Goal: Task Accomplishment & Management: Manage account settings

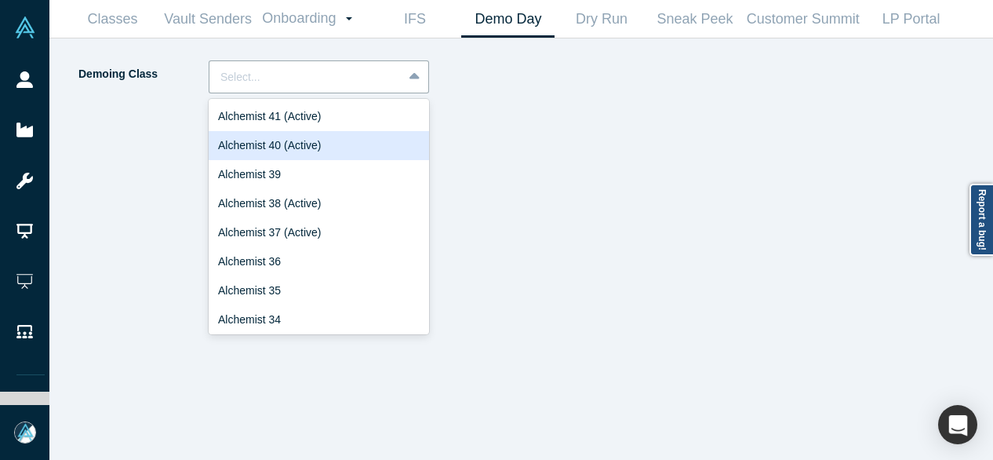
click at [314, 144] on div "Alchemist 40 (Active)" at bounding box center [319, 145] width 220 height 29
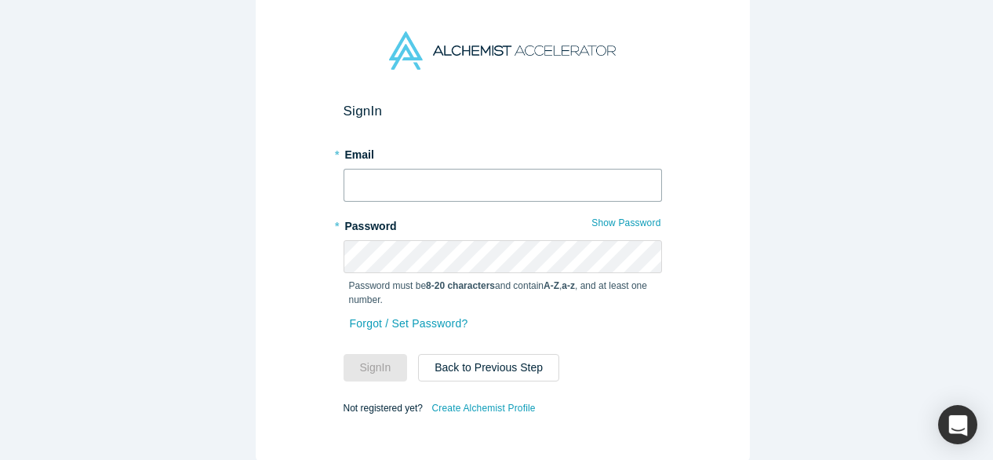
type input "[EMAIL_ADDRESS][DOMAIN_NAME]"
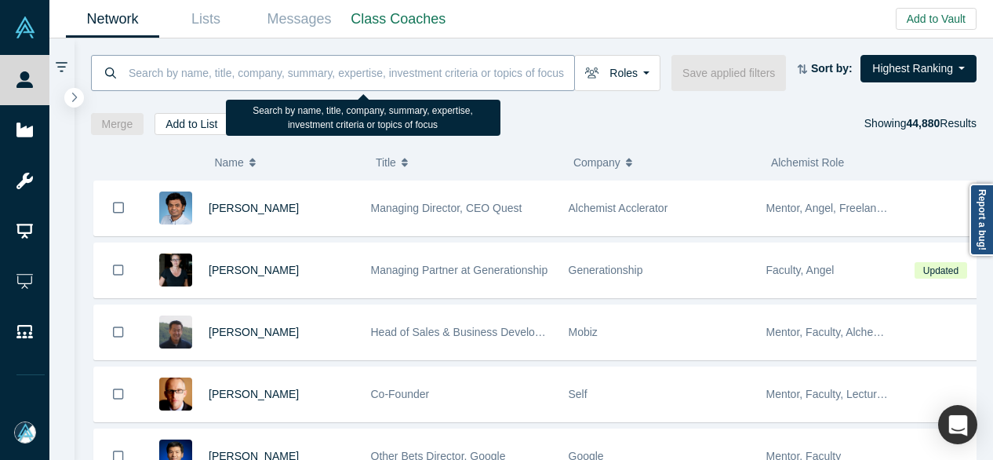
click at [548, 62] on input at bounding box center [350, 72] width 447 height 37
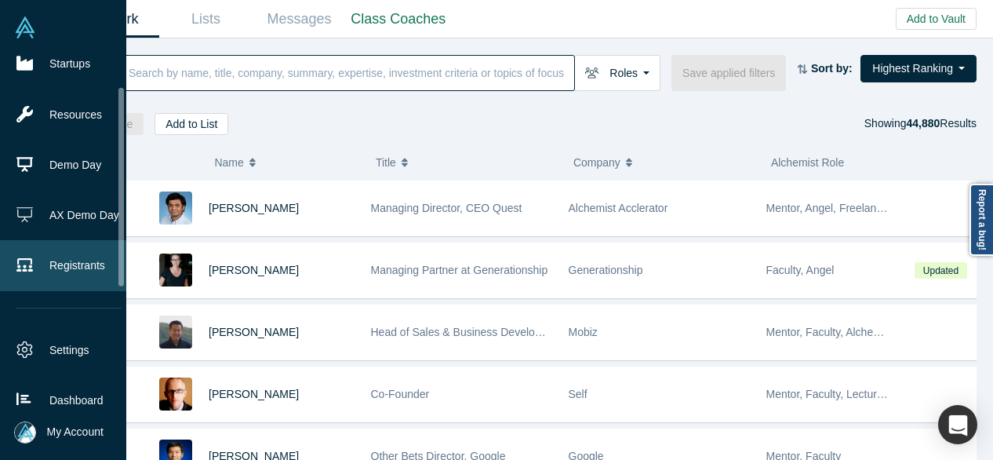
scroll to position [72, 0]
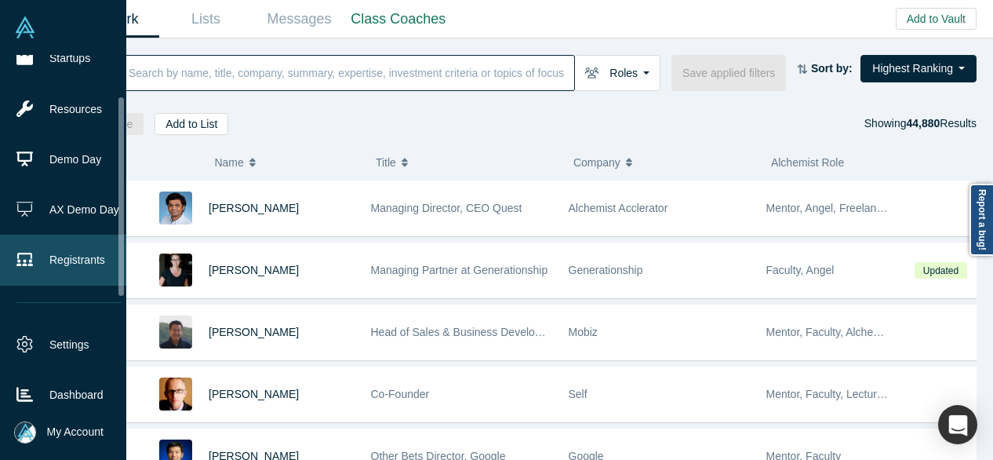
drag, startPoint x: 120, startPoint y: 227, endPoint x: 116, endPoint y: 267, distance: 41.0
click at [116, 267] on ul "People Startups Resources Demo Day AX Demo Day Registrants Settings Dashboard E…" at bounding box center [63, 230] width 126 height 350
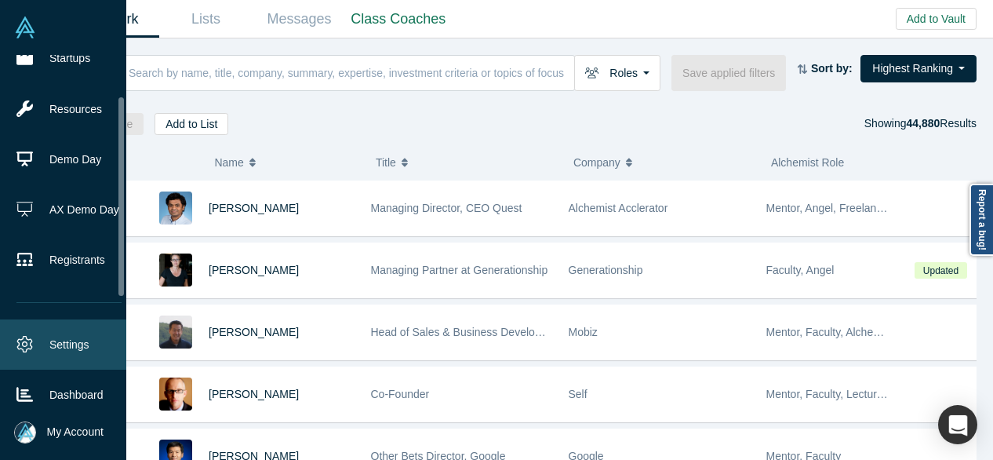
click at [65, 332] on link "Settings" at bounding box center [69, 344] width 138 height 50
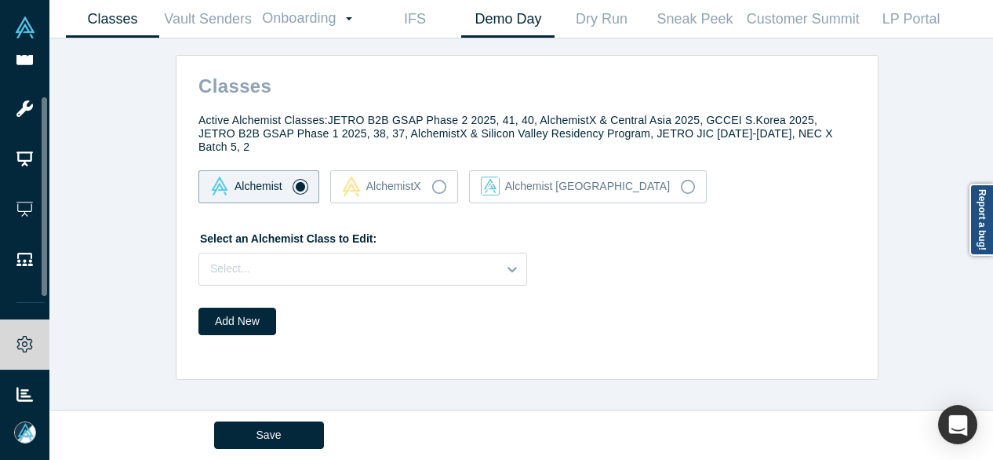
click at [500, 23] on link "Demo Day" at bounding box center [507, 19] width 93 height 37
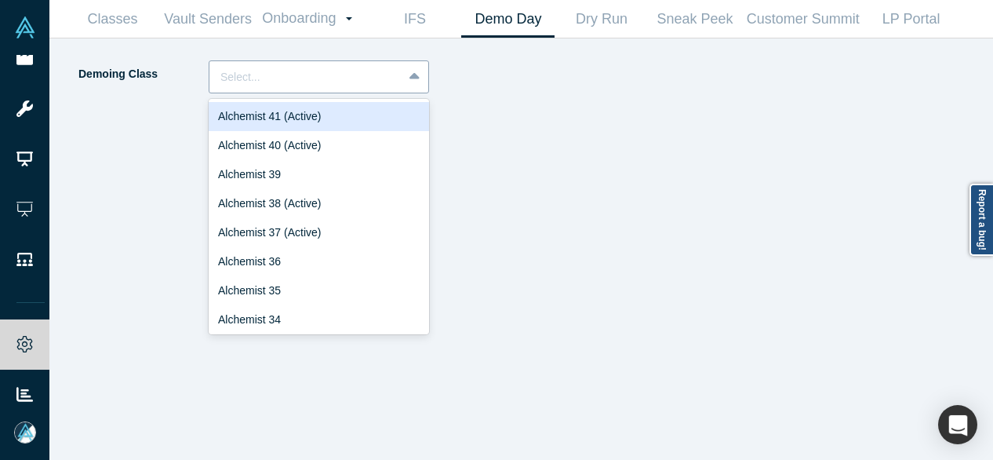
click at [351, 82] on div at bounding box center [305, 77] width 171 height 20
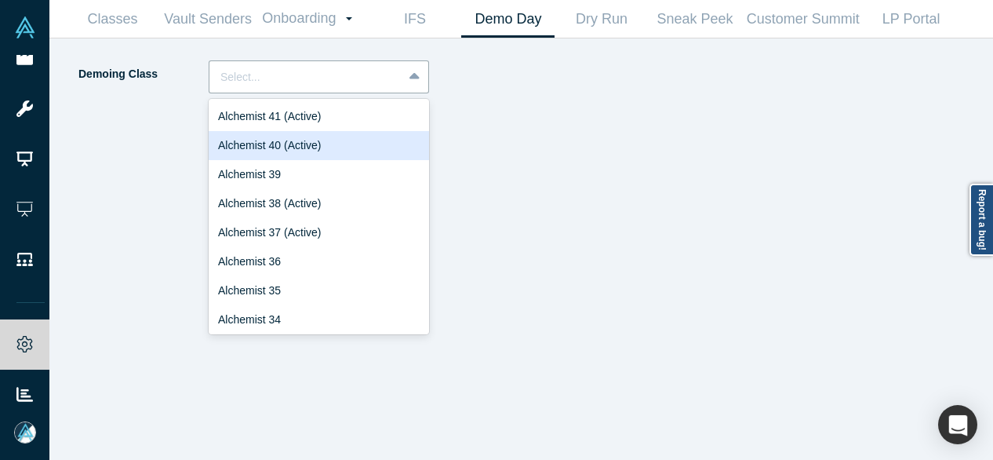
click at [319, 142] on div "Alchemist 40 (Active)" at bounding box center [319, 145] width 220 height 29
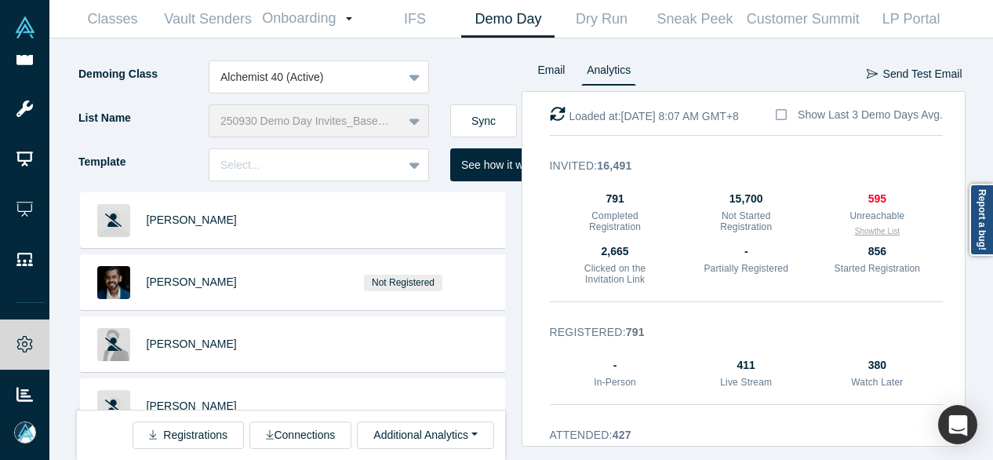
click at [859, 230] on button "Show the List" at bounding box center [877, 231] width 45 height 12
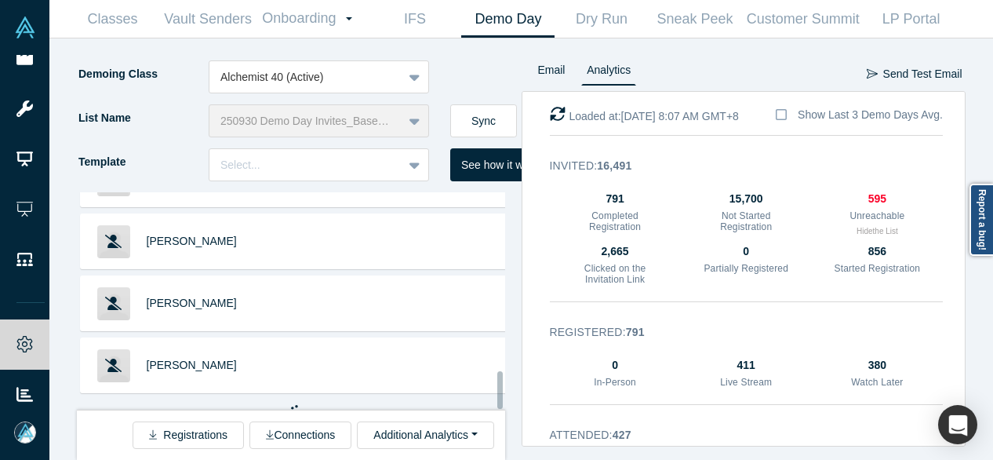
scroll to position [1036, 0]
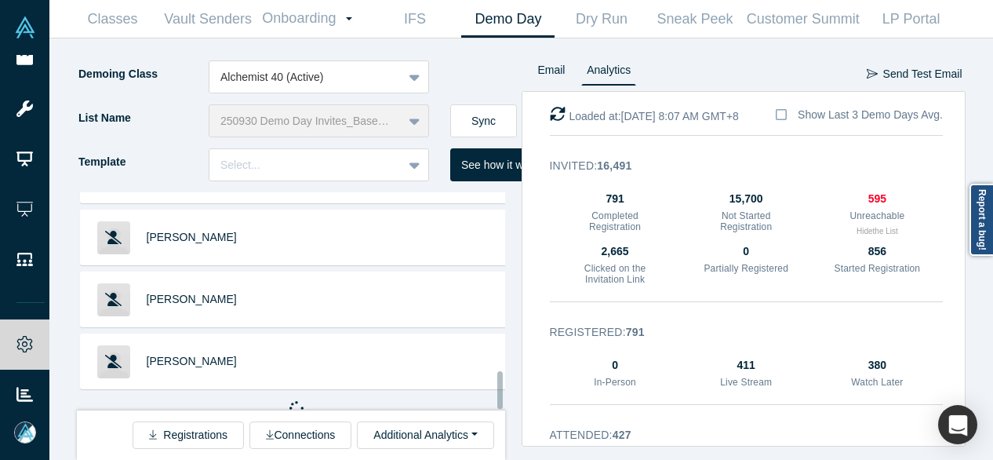
drag, startPoint x: 500, startPoint y: 217, endPoint x: 497, endPoint y: 409, distance: 192.1
click at [497, 409] on div "Kate Clark Andrew Hong Marcus Chan Loren Savini Baptiste Bel Austin Wills Caryn…" at bounding box center [291, 300] width 428 height 217
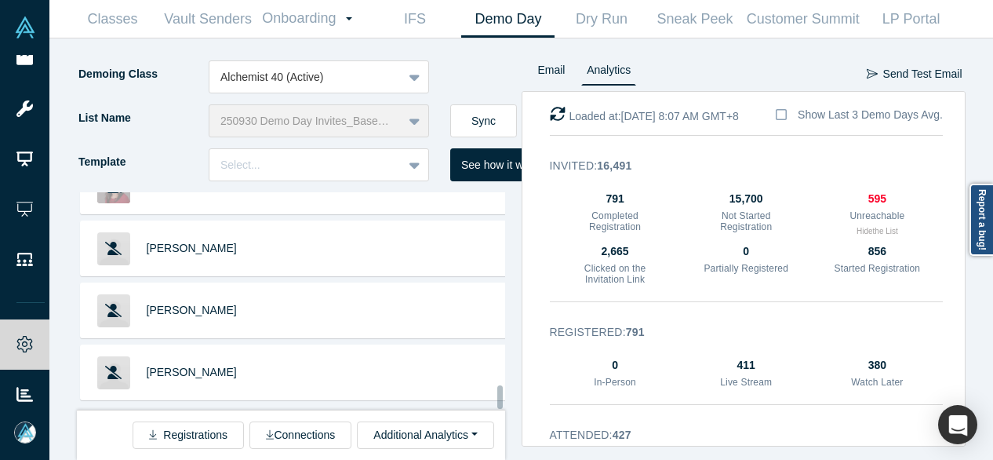
scroll to position [2265, 0]
drag, startPoint x: 500, startPoint y: 291, endPoint x: 499, endPoint y: 399, distance: 108.2
click at [499, 399] on div at bounding box center [499, 397] width 5 height 24
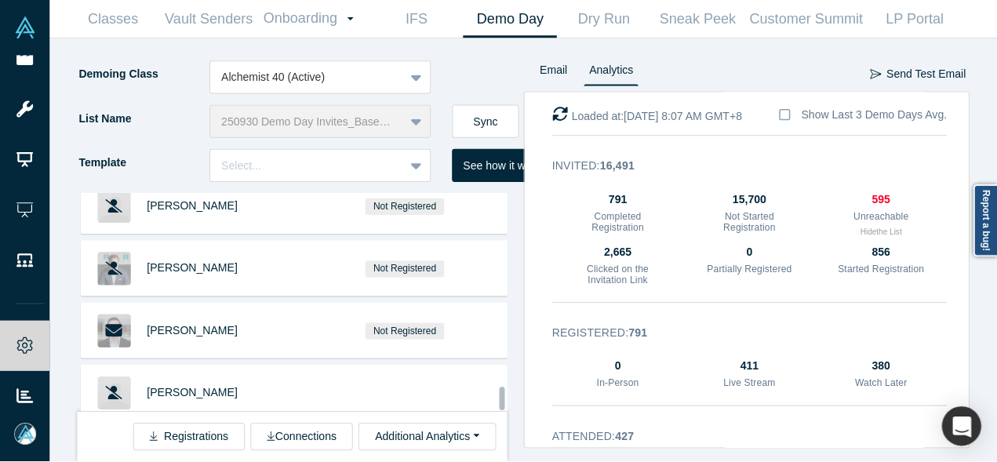
scroll to position [3493, 0]
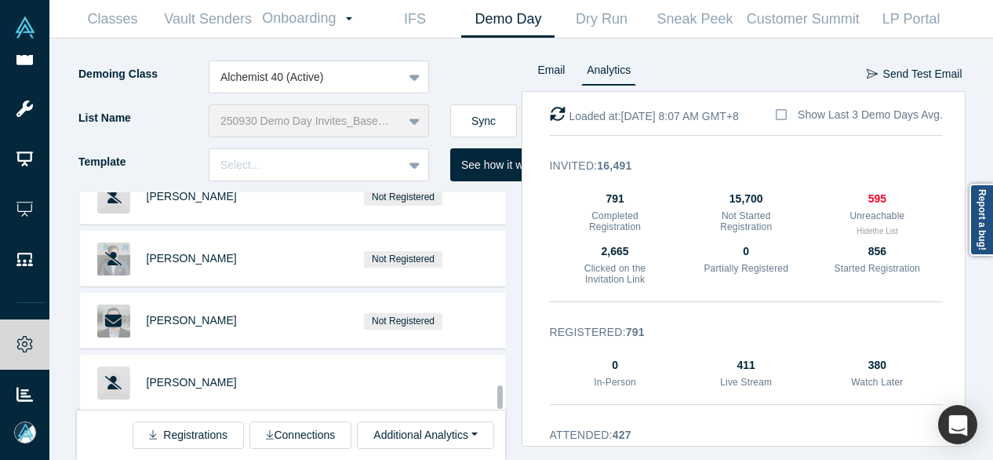
drag, startPoint x: 500, startPoint y: 336, endPoint x: 495, endPoint y: 403, distance: 67.7
click at [495, 403] on div "Kate Clark Andrew Hong Marcus Chan Loren Savini Baptiste Bel Austin Wills Caryn…" at bounding box center [291, 300] width 428 height 217
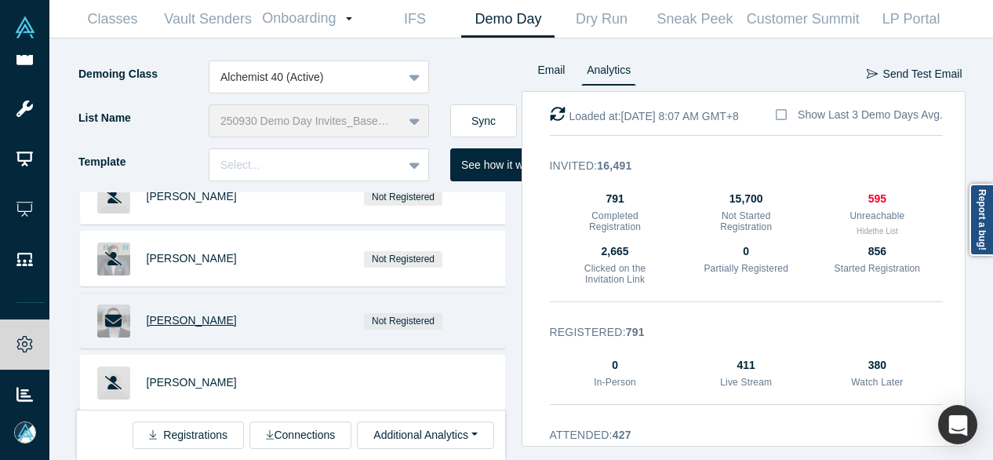
click at [177, 314] on span "Gary Weber" at bounding box center [192, 320] width 90 height 13
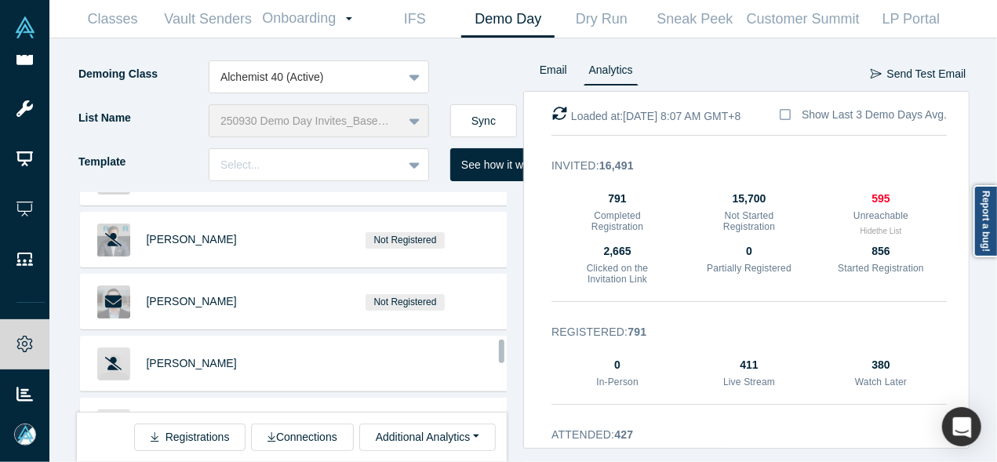
scroll to position [3531, 0]
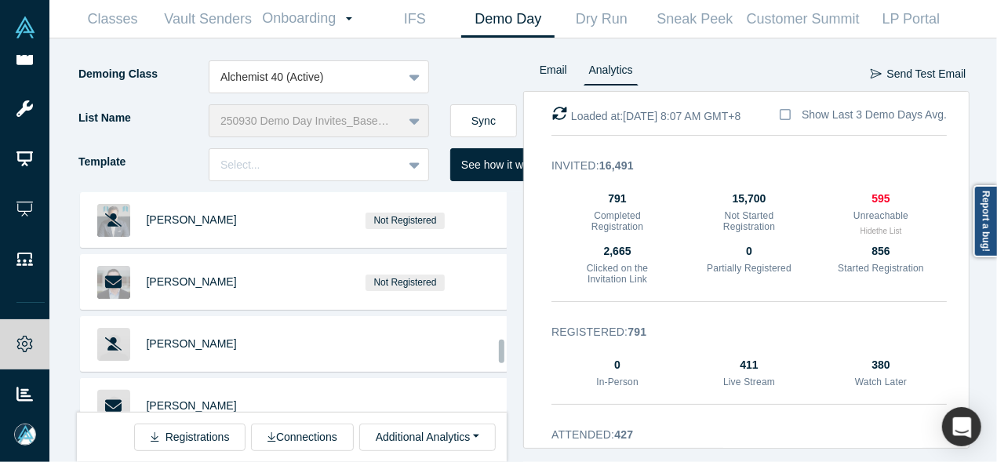
click at [503, 346] on div at bounding box center [501, 352] width 5 height 24
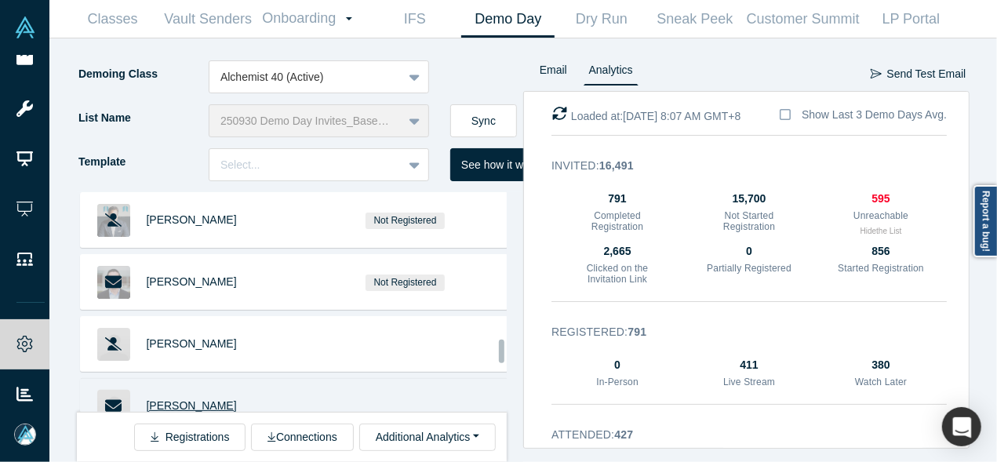
click at [191, 399] on span "Ian Clements" at bounding box center [192, 405] width 90 height 13
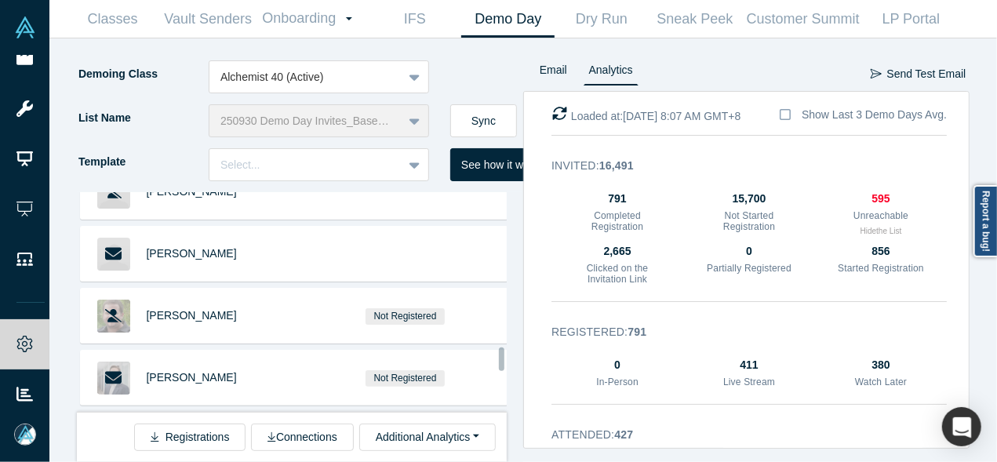
scroll to position [3722, 0]
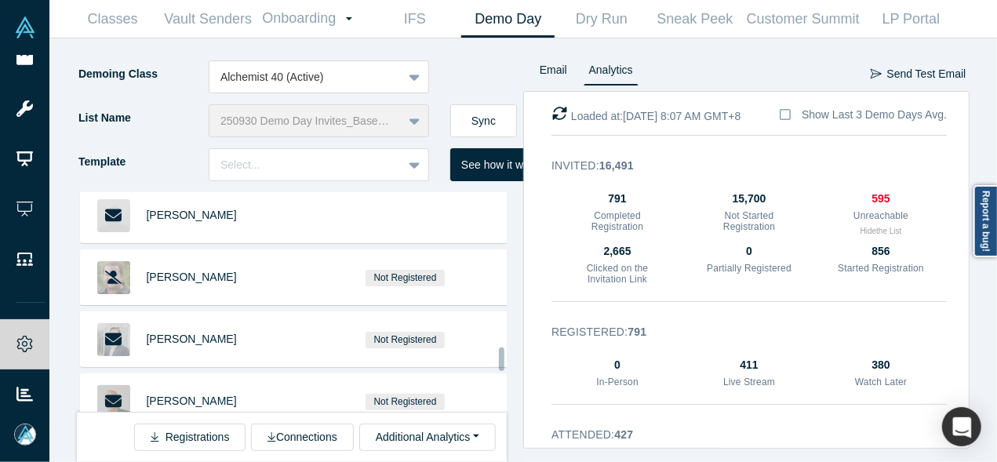
drag, startPoint x: 501, startPoint y: 352, endPoint x: 503, endPoint y: 360, distance: 8.0
click at [503, 360] on div at bounding box center [501, 359] width 5 height 24
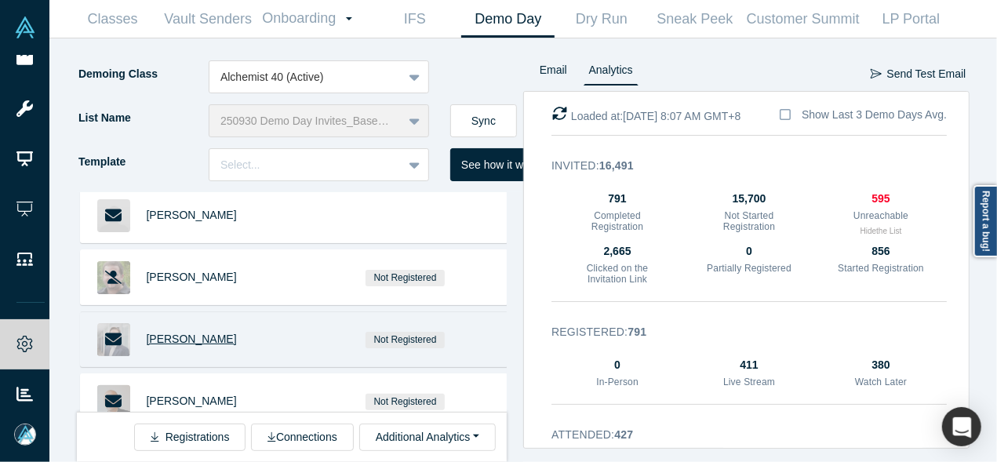
click at [171, 332] on span "[PERSON_NAME]" at bounding box center [192, 338] width 90 height 13
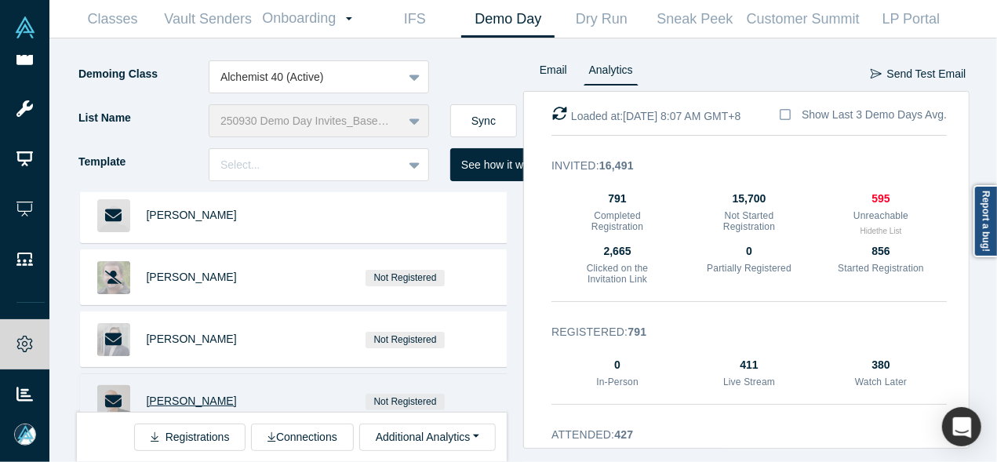
click at [169, 394] on span "Frank Boehnke" at bounding box center [192, 400] width 90 height 13
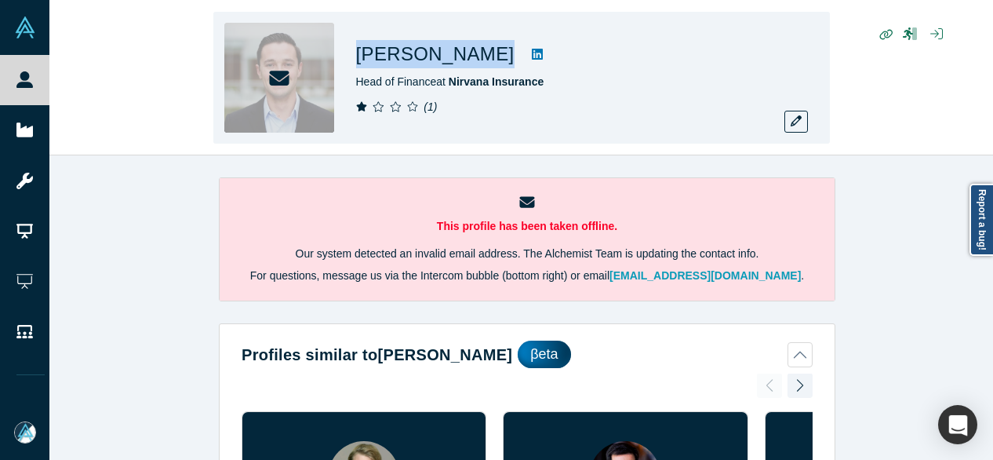
drag, startPoint x: 458, startPoint y: 58, endPoint x: 358, endPoint y: 65, distance: 99.8
click at [358, 65] on div "Gary Weber" at bounding box center [575, 54] width 439 height 28
copy div "Gary Weber"
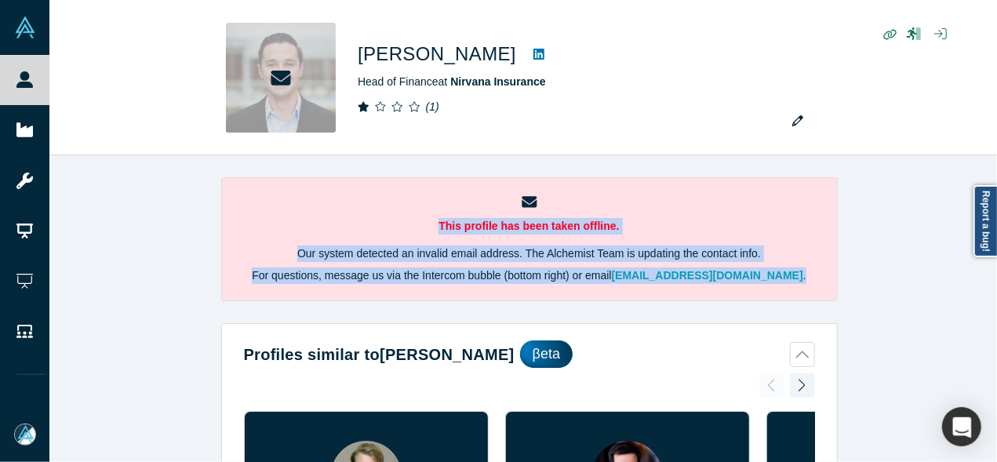
drag, startPoint x: 990, startPoint y: 263, endPoint x: 997, endPoint y: 283, distance: 21.1
click at [992, 283] on html "People Startups Resources Demo Day AX Demo Day Registrants Settings Dashboard E…" at bounding box center [498, 231] width 997 height 462
click at [992, 273] on div "This profile has been taken offline. Our system detected an invalid email addre…" at bounding box center [528, 314] width 959 height 318
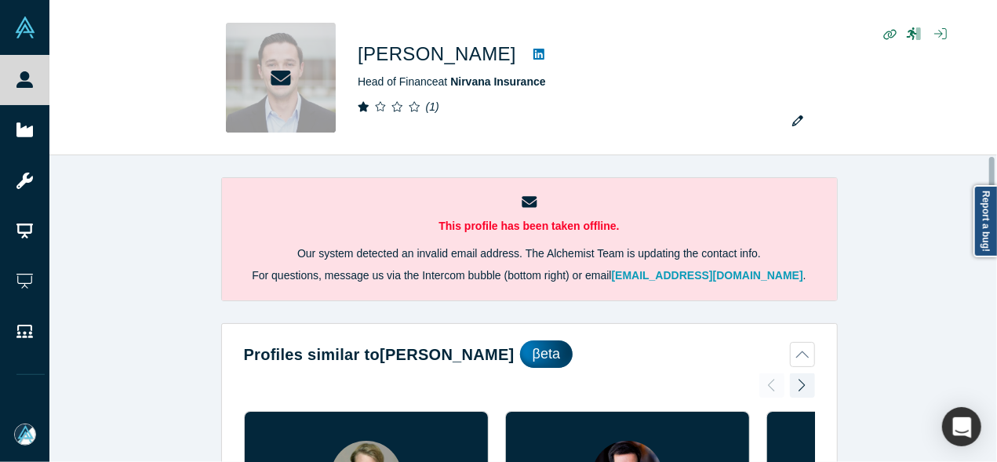
scroll to position [969, 0]
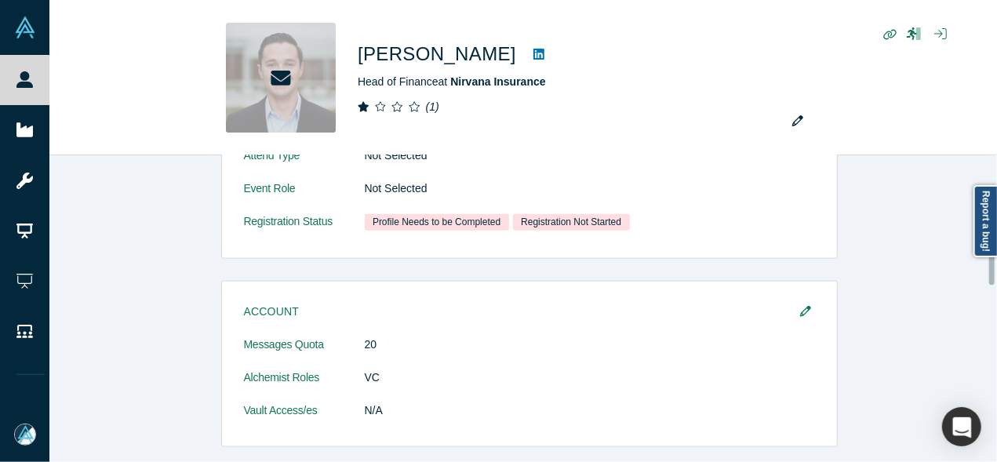
click at [992, 269] on div at bounding box center [992, 308] width 5 height 303
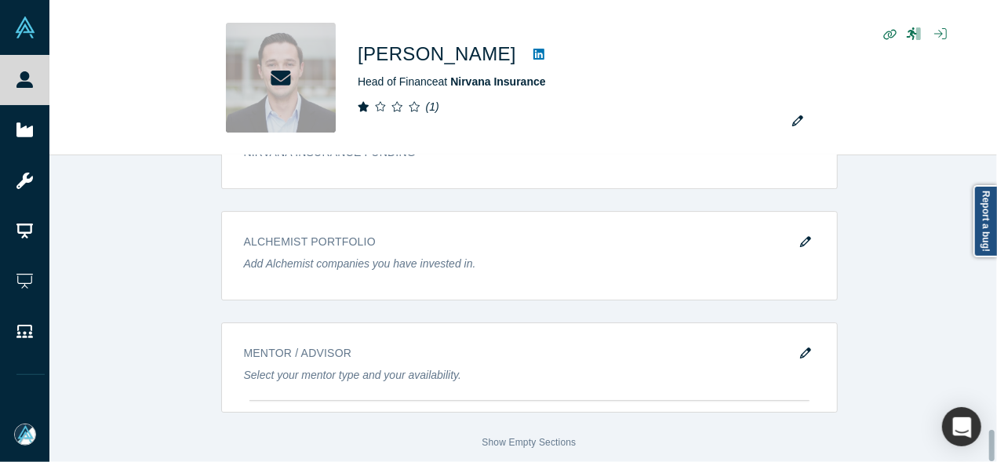
scroll to position [2736, 0]
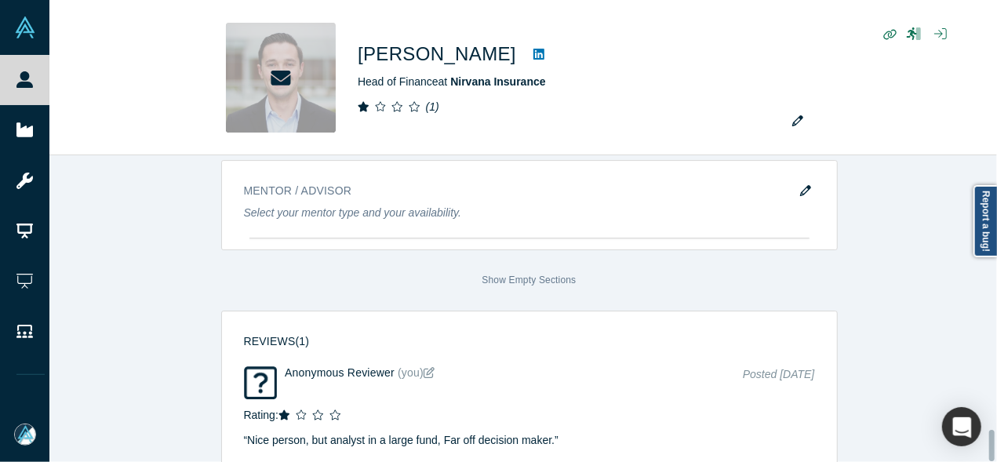
drag, startPoint x: 993, startPoint y: 269, endPoint x: 979, endPoint y: 468, distance: 199.7
click at [979, 459] on html "People Startups Resources Demo Day AX Demo Day Registrants Settings Dashboard E…" at bounding box center [498, 231] width 997 height 462
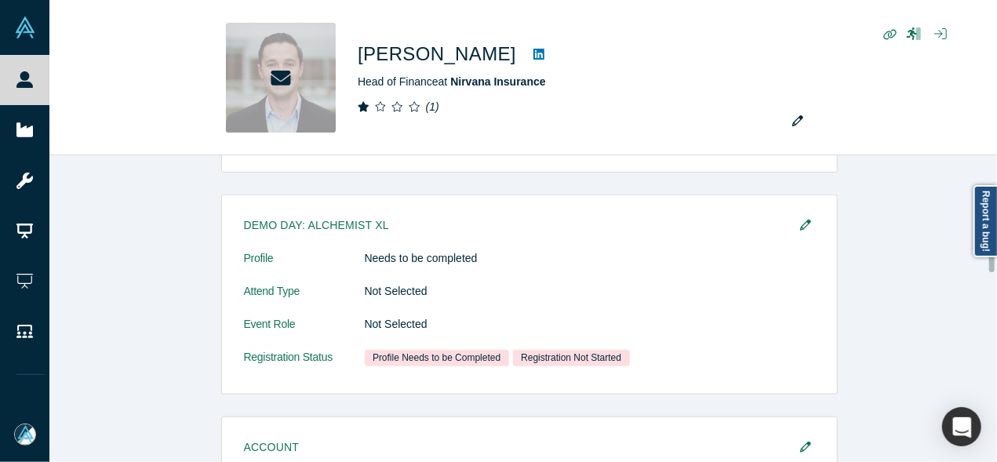
scroll to position [841, 0]
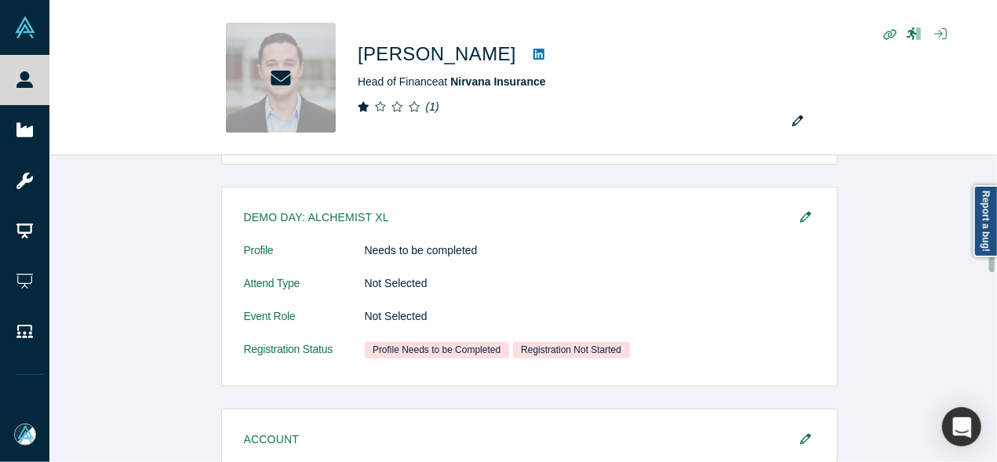
drag, startPoint x: 990, startPoint y: 454, endPoint x: 974, endPoint y: 264, distance: 190.5
click at [974, 264] on div "This profile has been taken offline. Our system detected an invalid email addre…" at bounding box center [522, 308] width 947 height 307
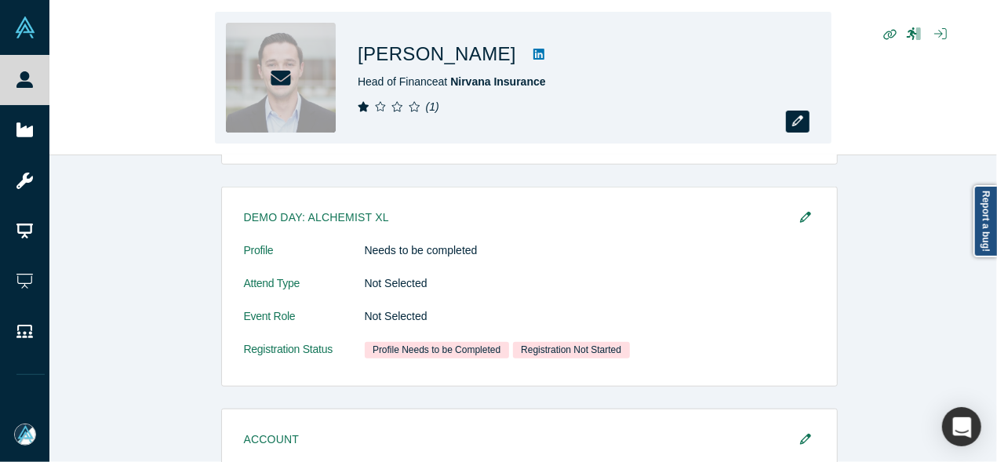
click at [797, 125] on icon "button" at bounding box center [797, 120] width 11 height 11
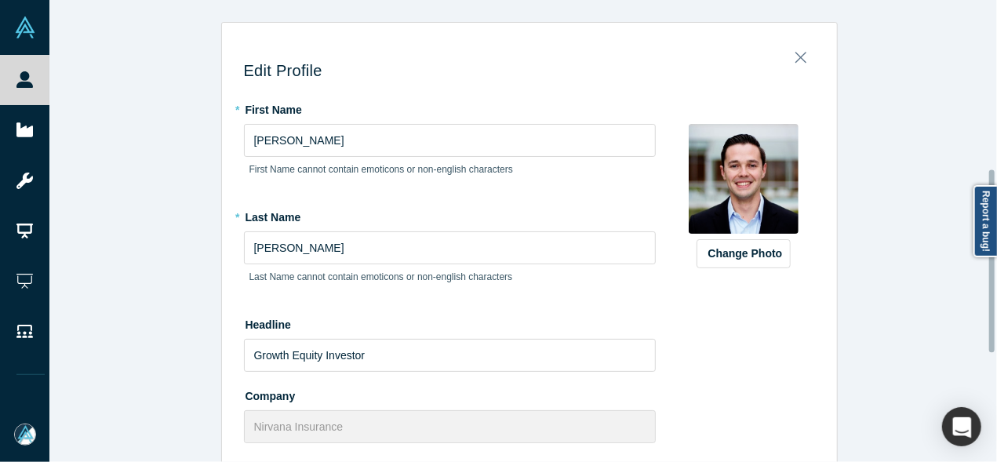
scroll to position [427, 0]
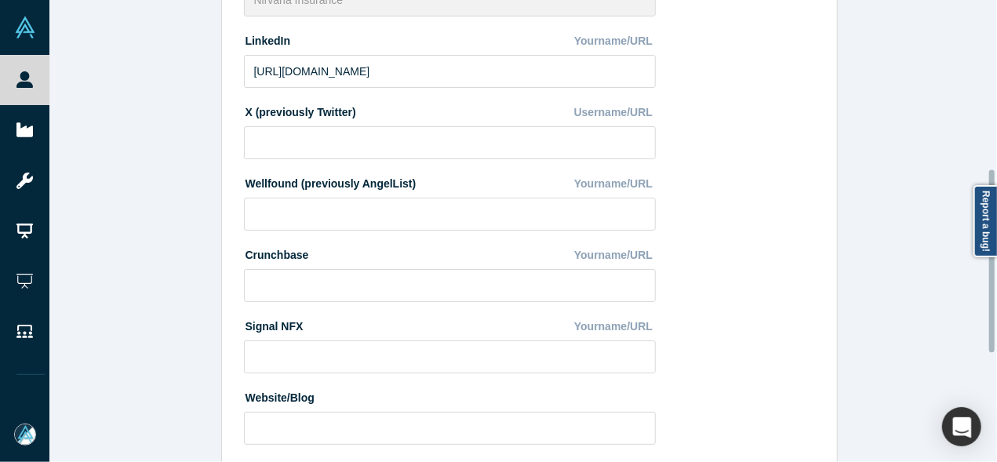
click at [992, 261] on div at bounding box center [992, 231] width 5 height 459
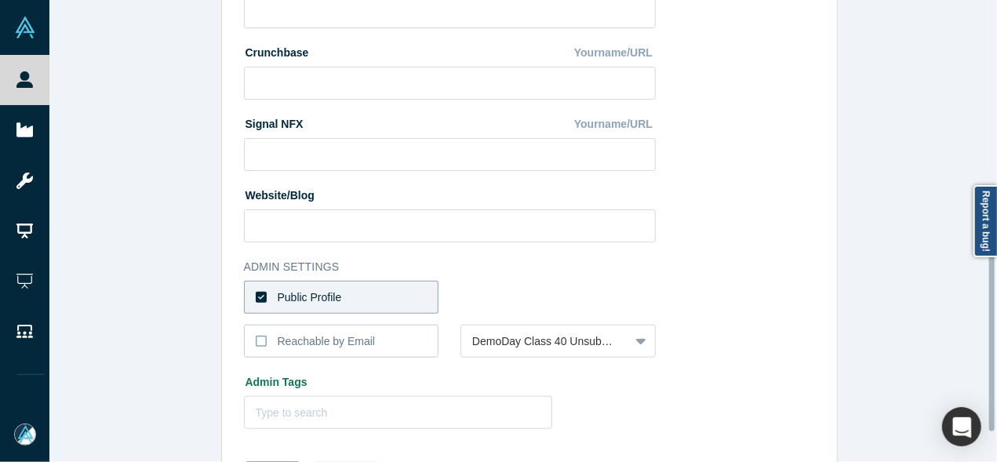
scroll to position [634, 0]
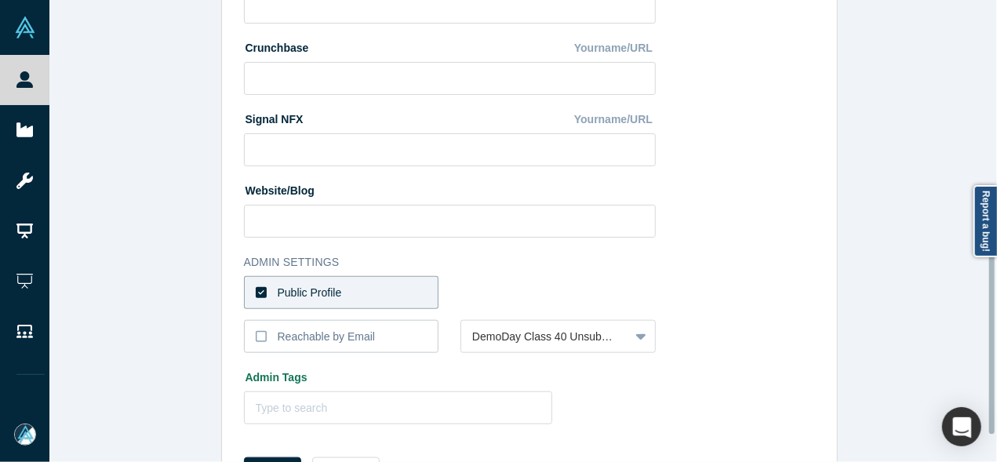
drag, startPoint x: 992, startPoint y: 261, endPoint x: 994, endPoint y: 343, distance: 81.6
click at [992, 343] on div at bounding box center [991, 342] width 5 height 183
click at [401, 293] on label "Public Profile" at bounding box center [341, 292] width 195 height 33
click at [0, 0] on input "Public Profile" at bounding box center [0, 0] width 0 height 0
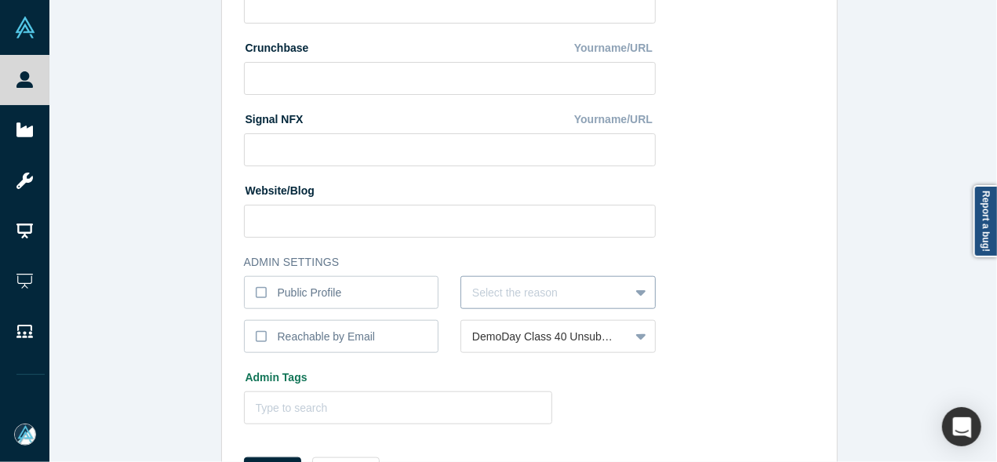
scroll to position [673, 0]
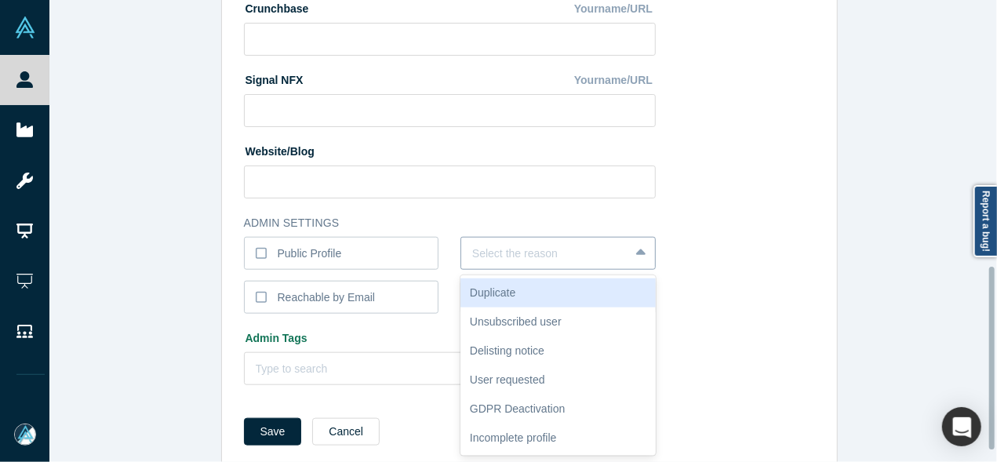
click at [500, 270] on div "6 results available. Use Up and Down to choose options, press Enter to select t…" at bounding box center [557, 253] width 195 height 33
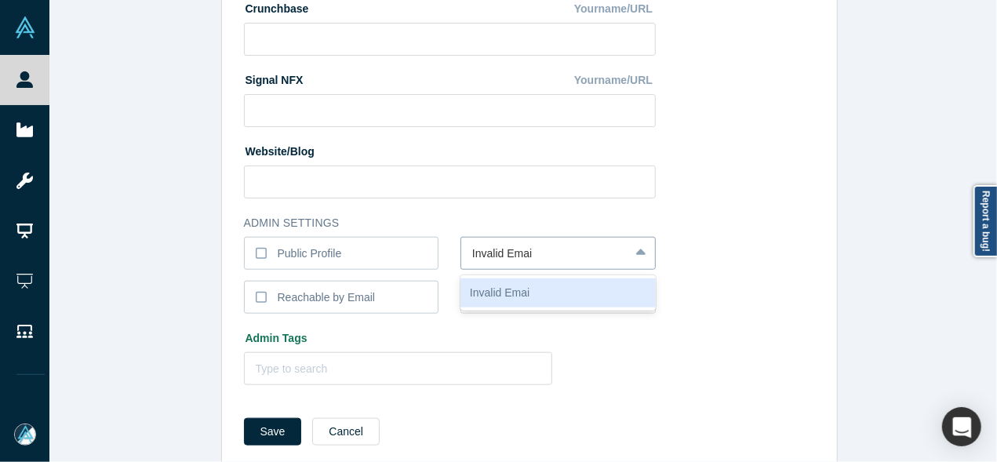
type input "Invalid Email"
click at [500, 298] on div "Invalid Email" at bounding box center [557, 292] width 195 height 29
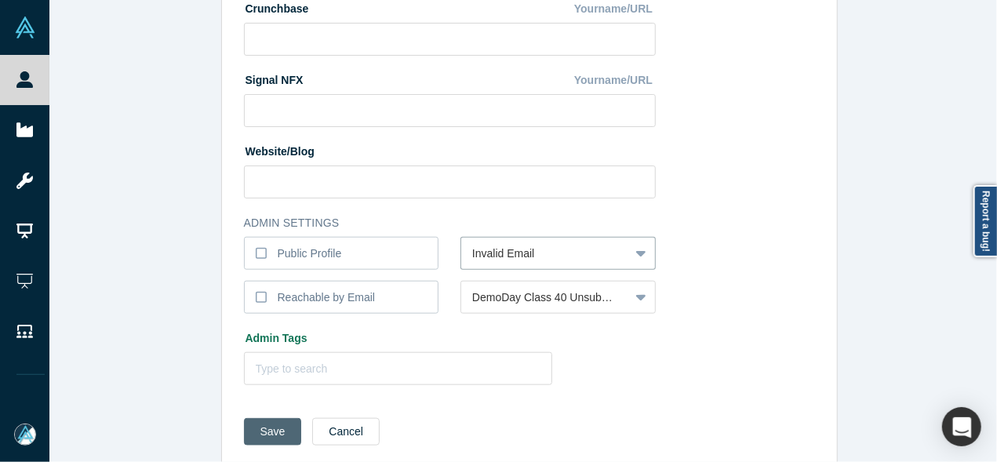
click at [256, 431] on button "Save" at bounding box center [273, 431] width 58 height 27
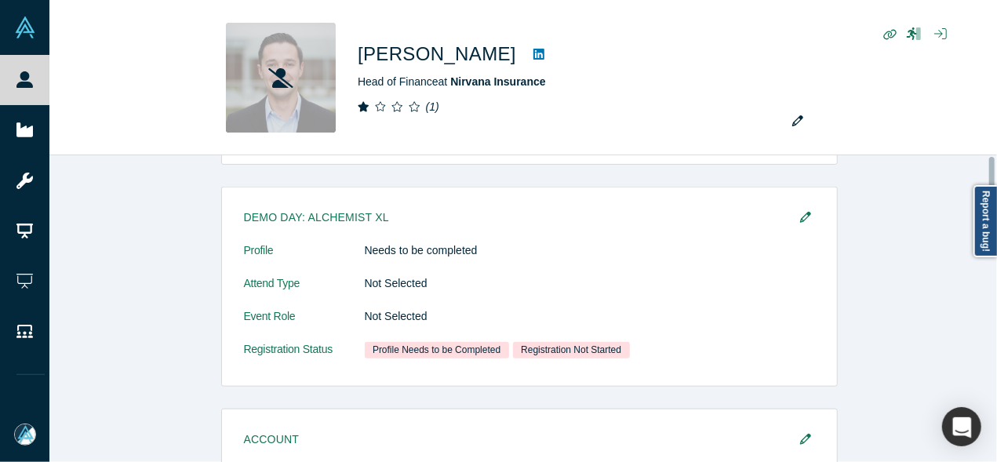
scroll to position [0, 0]
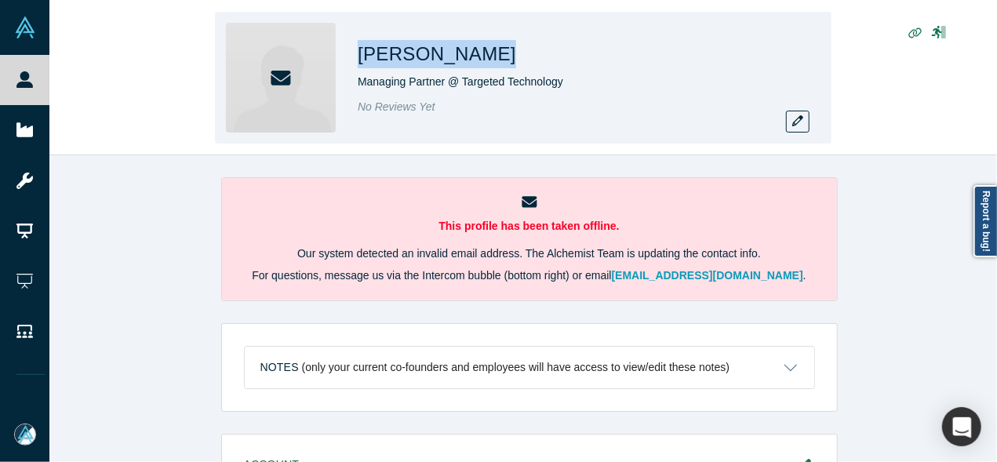
drag, startPoint x: 478, startPoint y: 57, endPoint x: 351, endPoint y: 65, distance: 127.3
click at [351, 65] on div "Ian Clements Managing Partner @ Targeted Technology No Reviews Yet" at bounding box center [523, 78] width 616 height 132
copy h1 "Ian Clements"
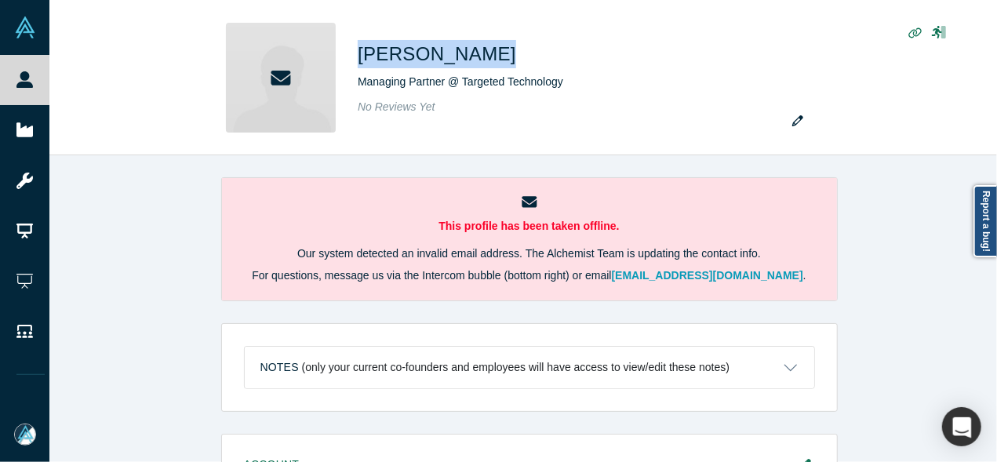
copy h1 "Ian Clements"
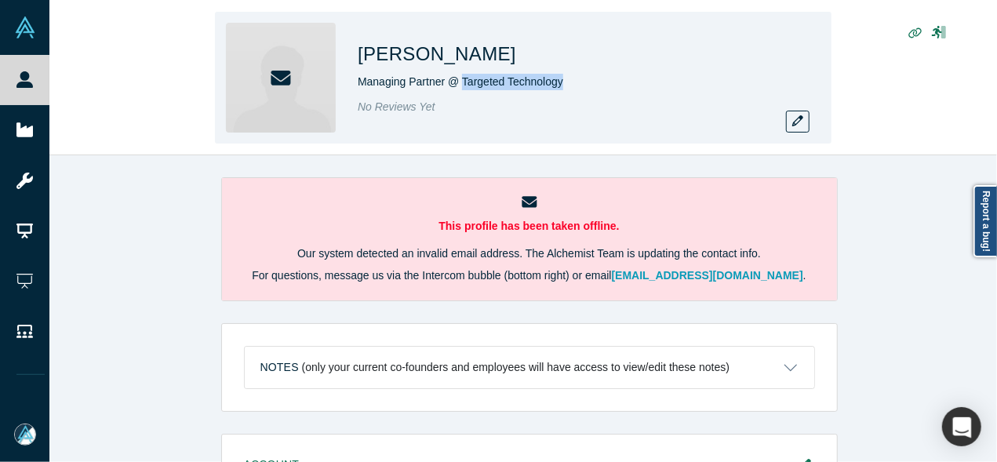
drag, startPoint x: 603, startPoint y: 91, endPoint x: 461, endPoint y: 85, distance: 142.0
click at [461, 85] on div "Ian Clements Managing Partner @ Targeted Technology No Reviews Yet" at bounding box center [577, 78] width 439 height 110
copy span "Targeted Technology"
